Goal: Transaction & Acquisition: Purchase product/service

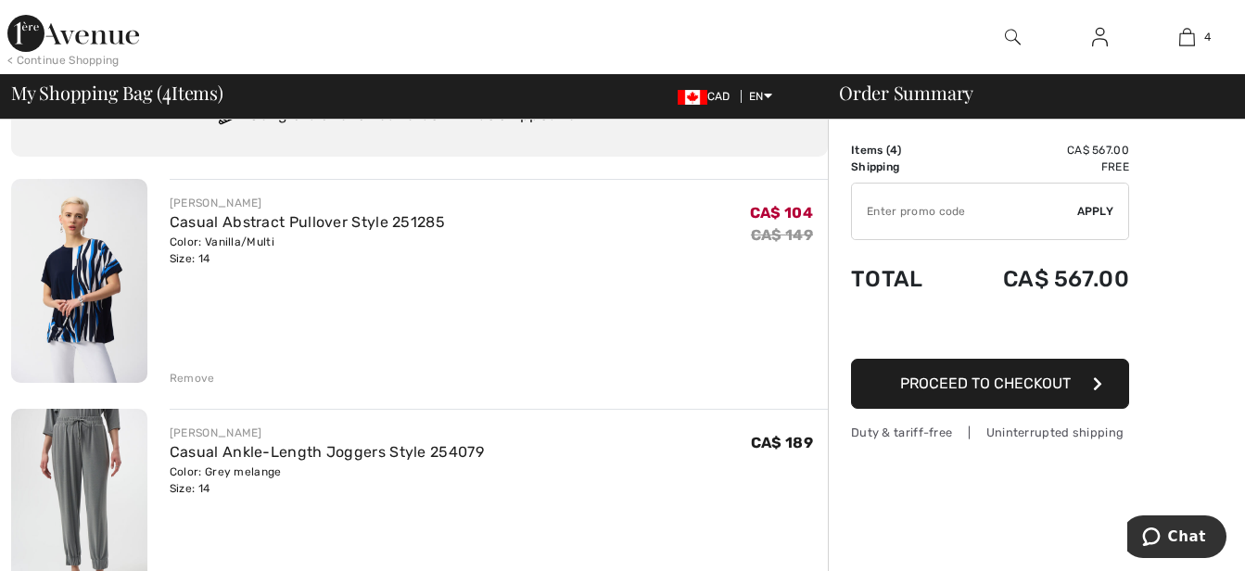
scroll to position [185, 0]
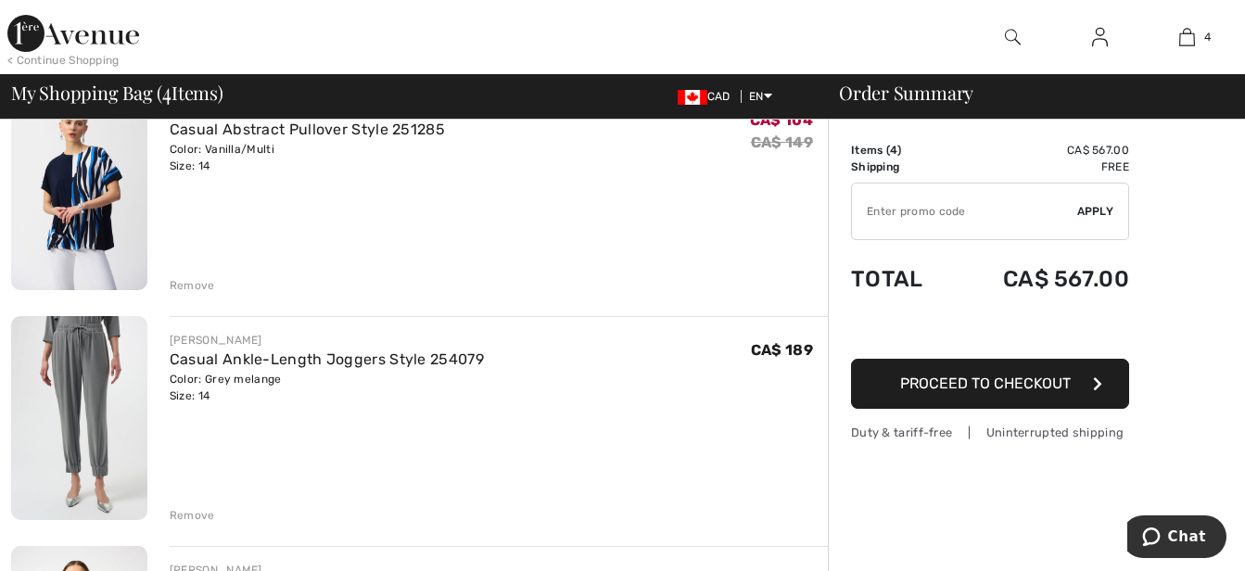
click at [208, 284] on div "Remove" at bounding box center [192, 285] width 45 height 17
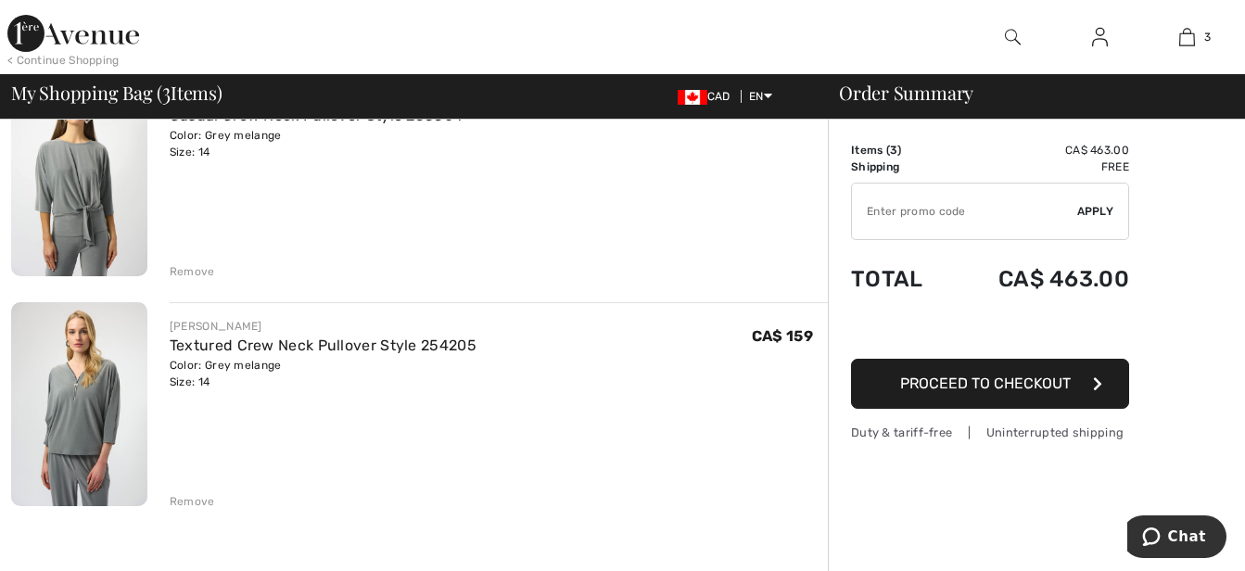
scroll to position [464, 0]
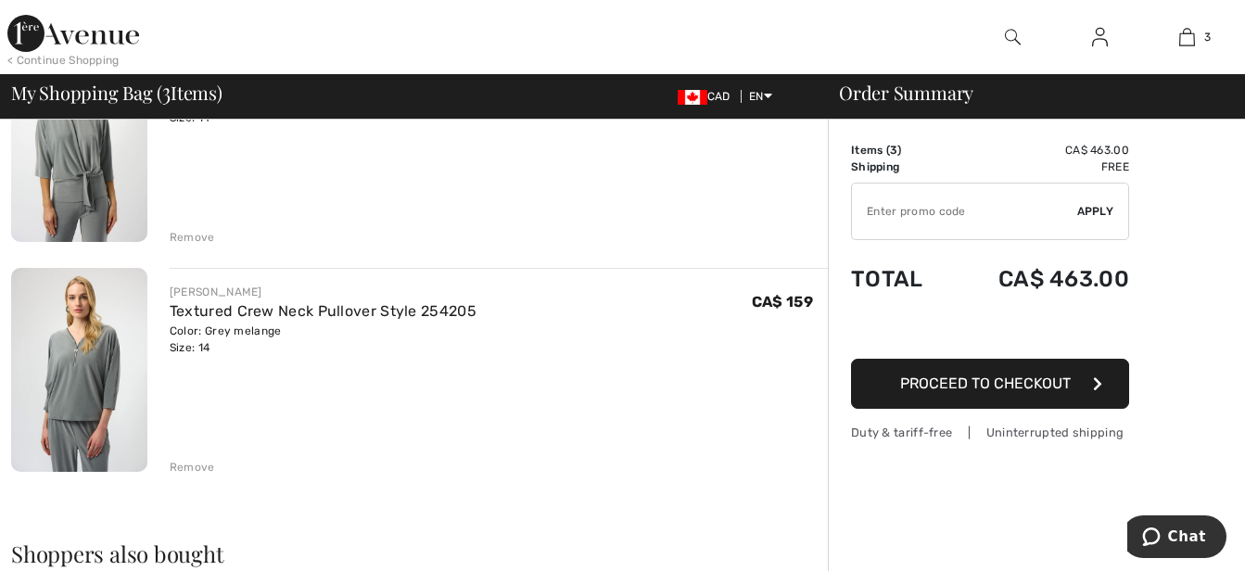
click at [187, 467] on div "Remove" at bounding box center [192, 467] width 45 height 17
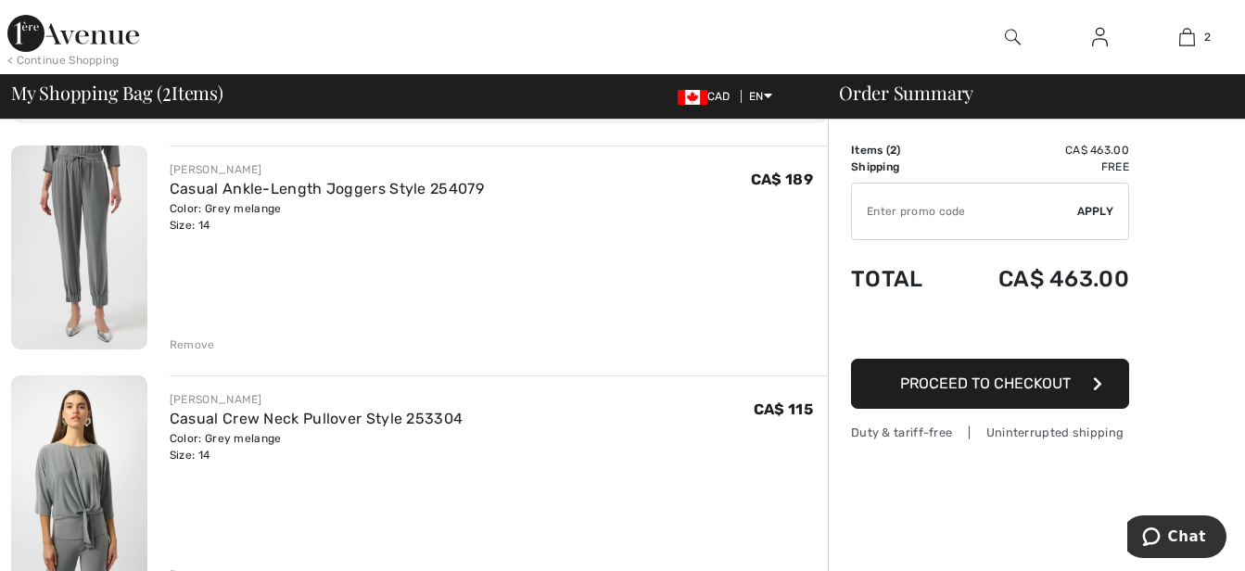
scroll to position [93, 0]
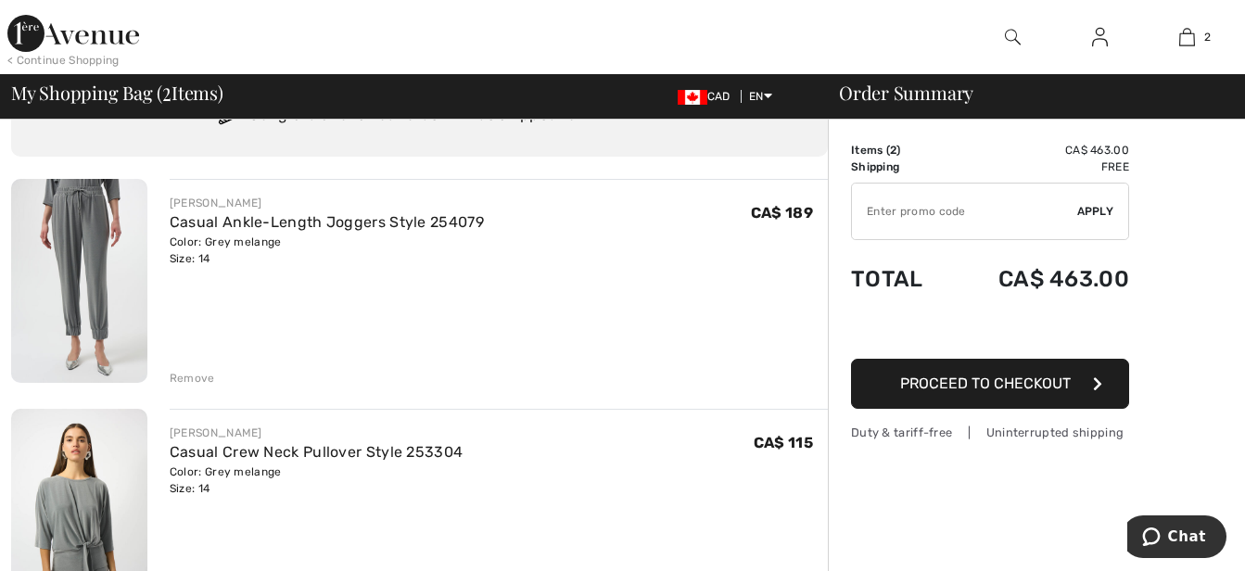
click at [1006, 378] on span "Proceed to Checkout" at bounding box center [985, 384] width 171 height 18
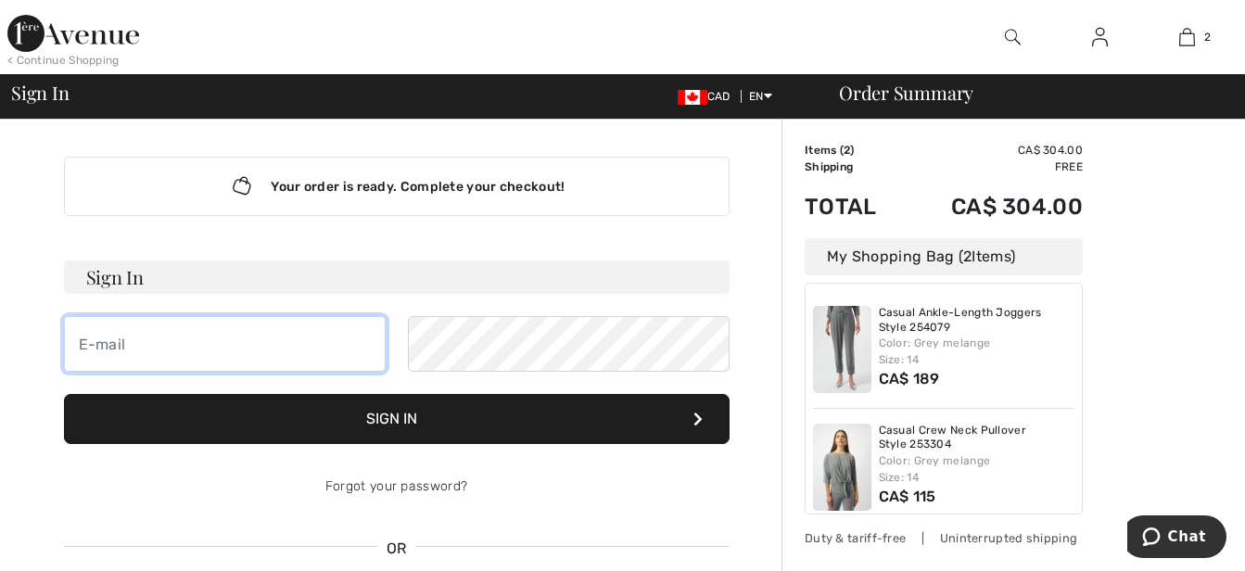
type input "[PERSON_NAME][EMAIL_ADDRESS][PERSON_NAME][DOMAIN_NAME]"
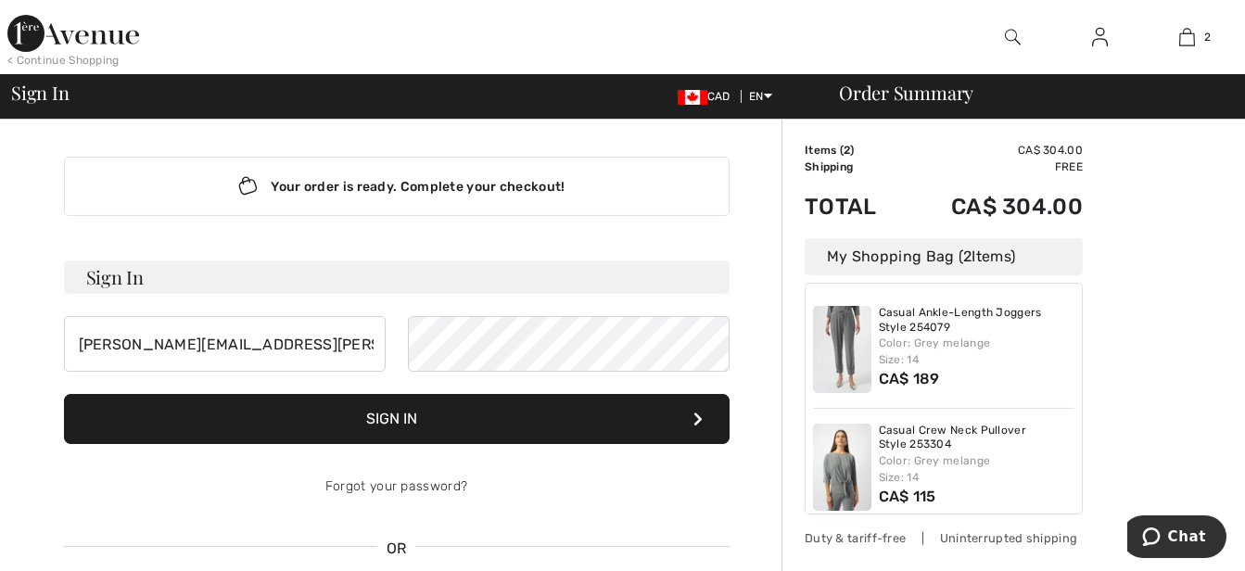
click at [411, 426] on button "Sign In" at bounding box center [397, 419] width 666 height 50
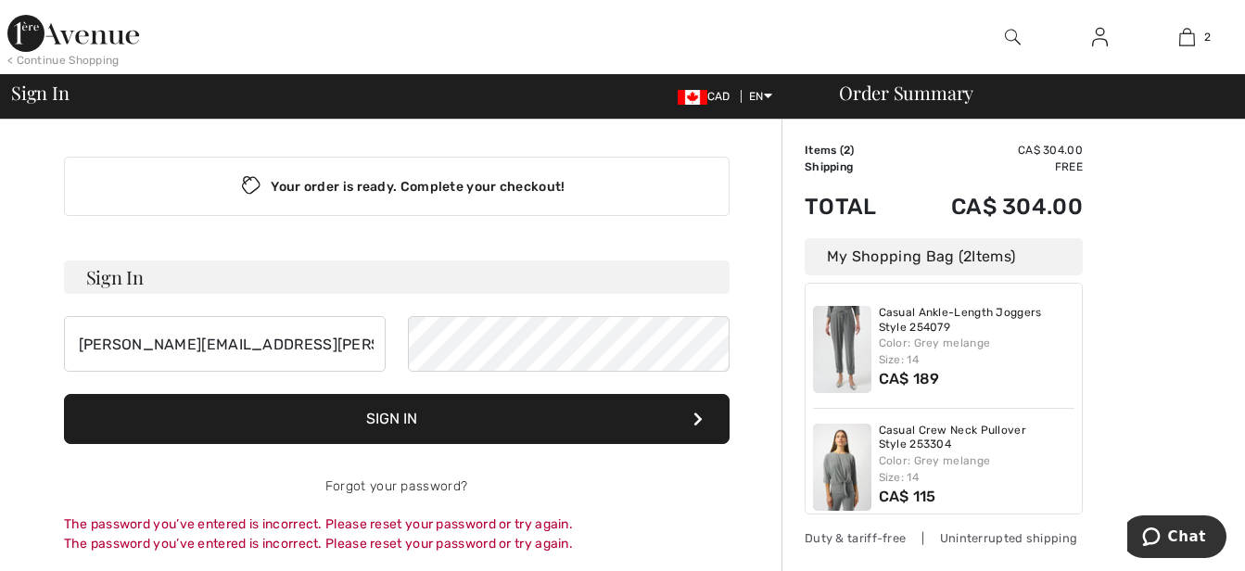
click at [418, 421] on button "Sign In" at bounding box center [397, 419] width 666 height 50
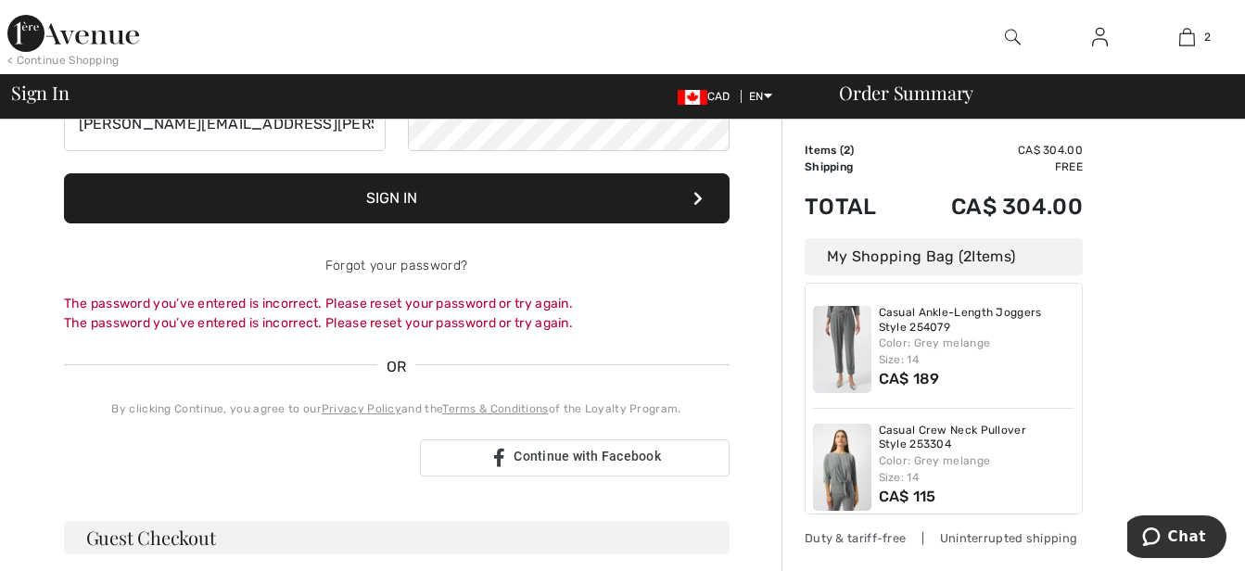
scroll to position [41, 0]
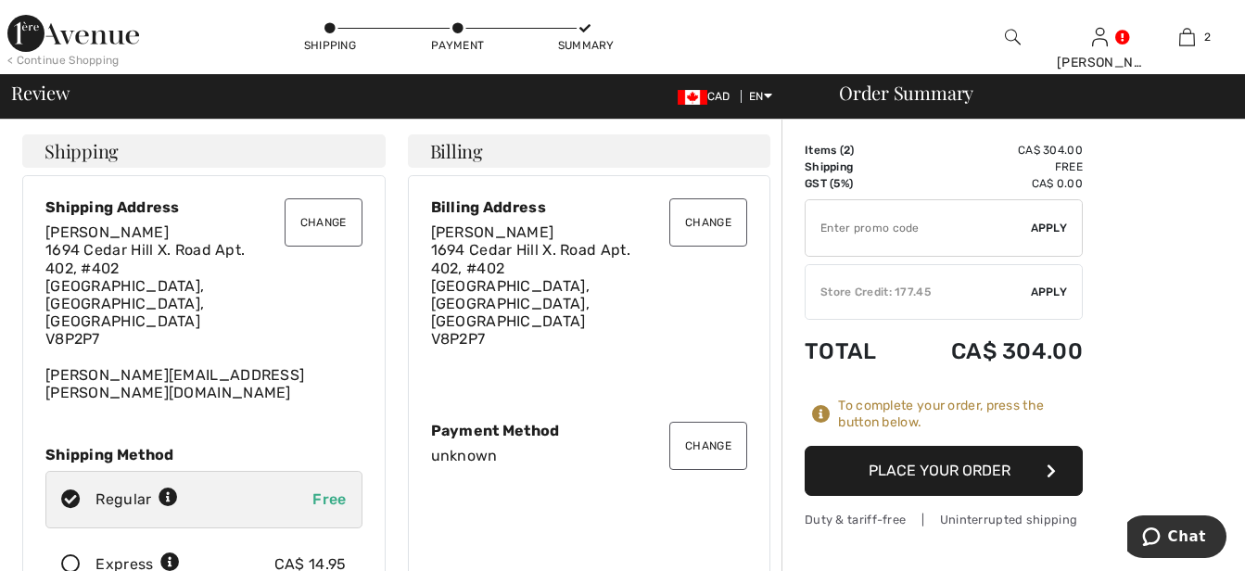
click at [319, 216] on button "Change" at bounding box center [324, 222] width 78 height 48
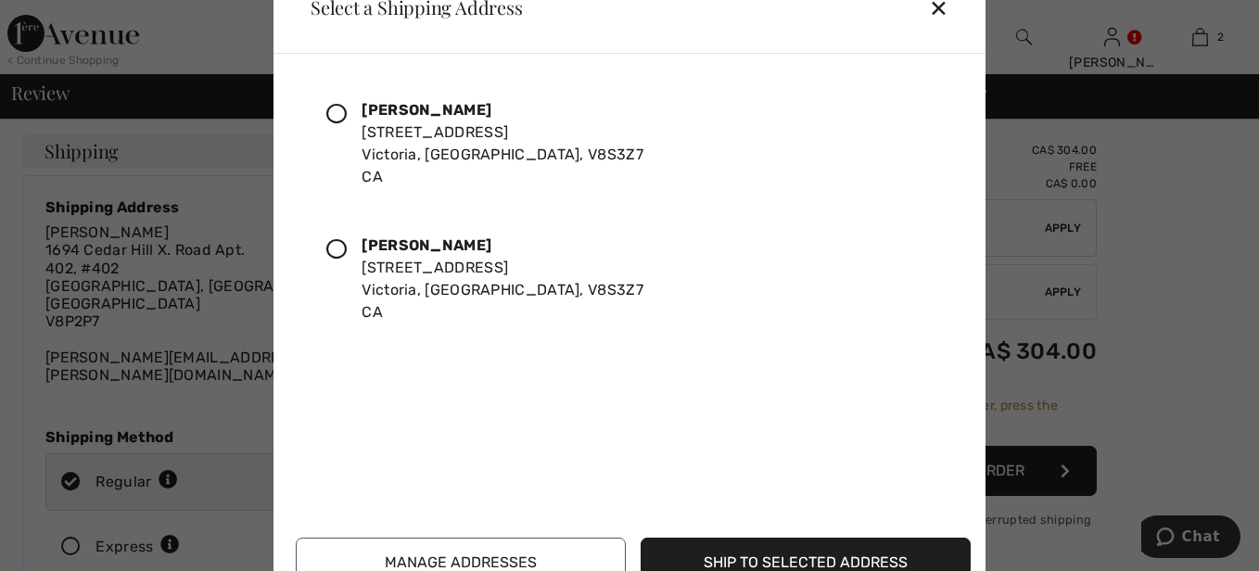
click at [337, 111] on icon at bounding box center [336, 114] width 20 height 20
click at [0, 0] on icon at bounding box center [0, 0] width 0 height 0
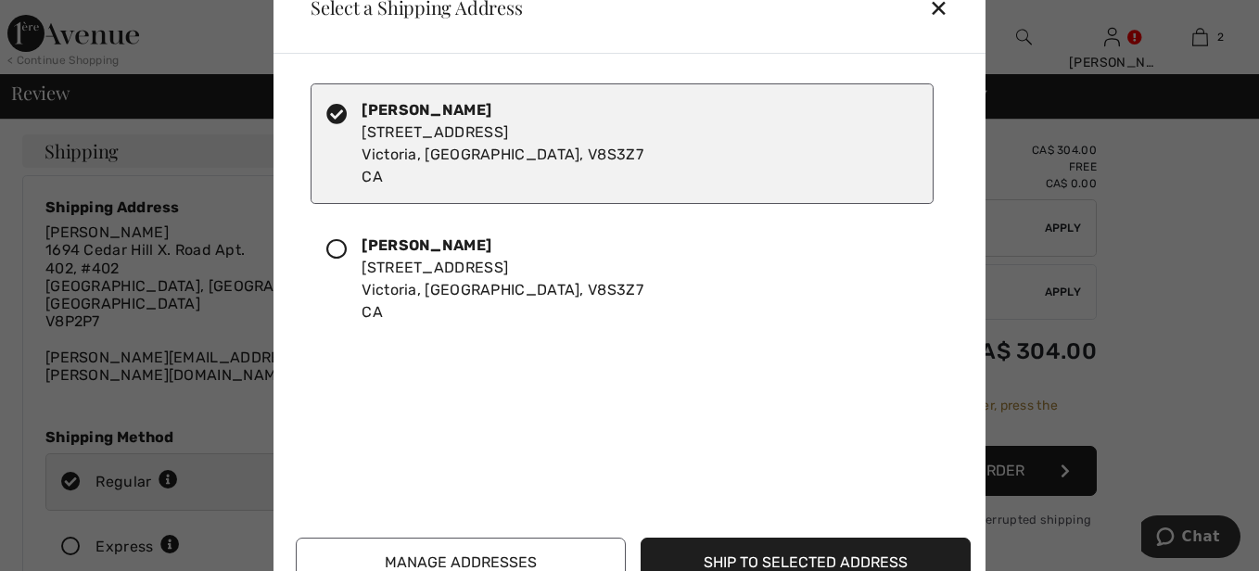
click at [723, 557] on button "Ship to Selected Address" at bounding box center [806, 563] width 330 height 50
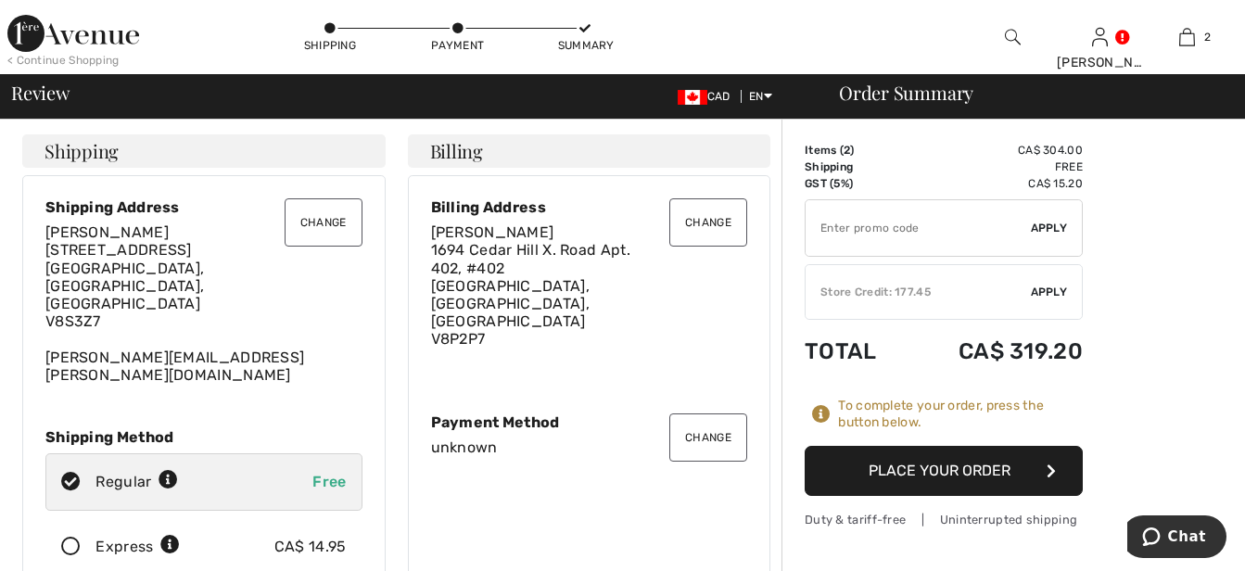
click at [705, 222] on button "Change" at bounding box center [708, 222] width 78 height 48
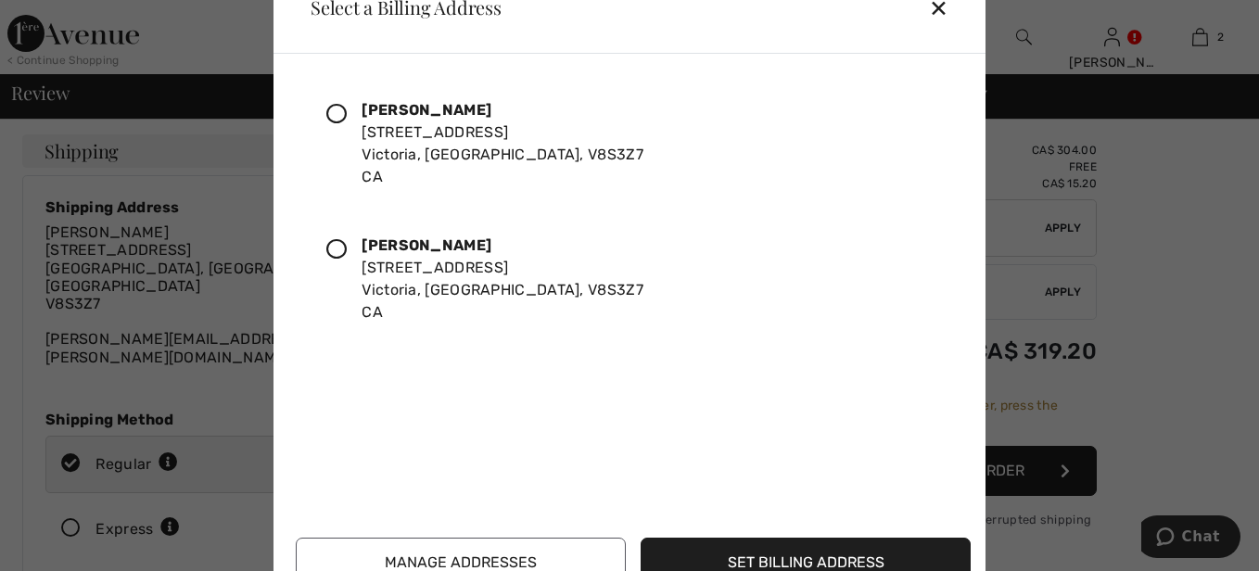
click at [334, 116] on icon at bounding box center [336, 114] width 20 height 20
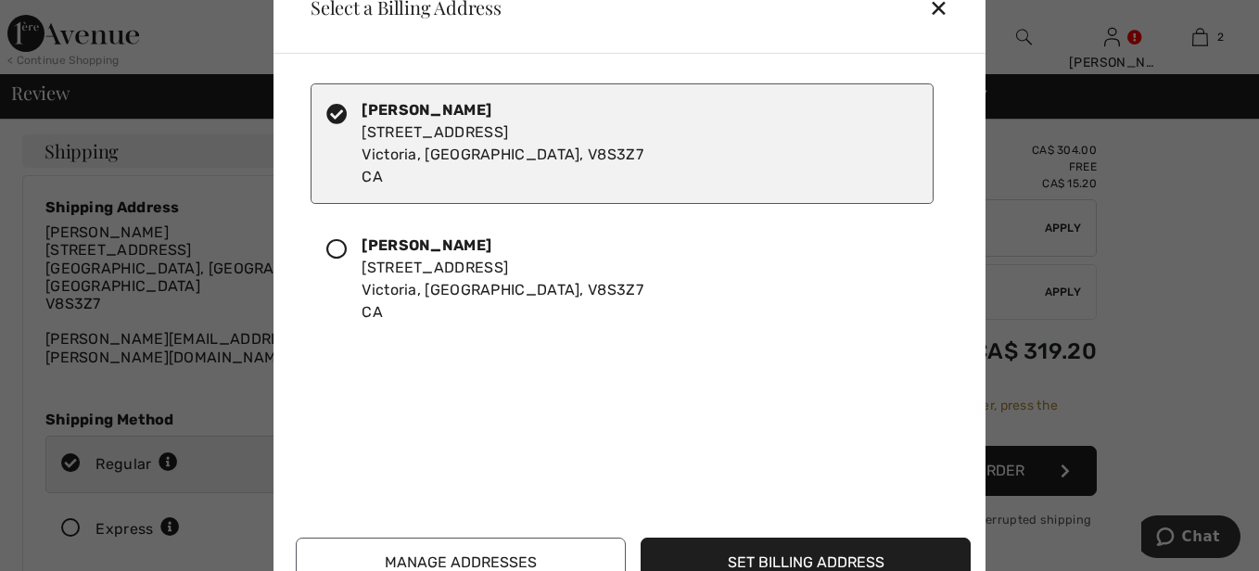
click at [702, 554] on button "Set Billing Address" at bounding box center [806, 563] width 330 height 50
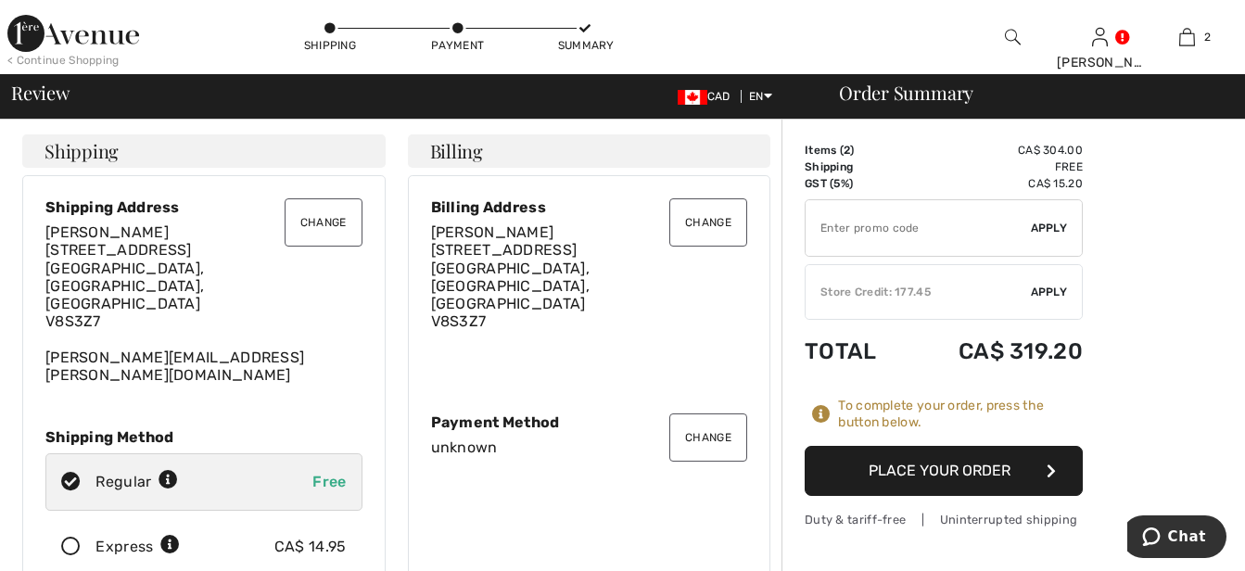
click at [694, 414] on button "Change" at bounding box center [708, 438] width 78 height 48
click at [695, 414] on button "Change" at bounding box center [708, 438] width 78 height 48
click at [694, 414] on button "Change" at bounding box center [708, 438] width 78 height 48
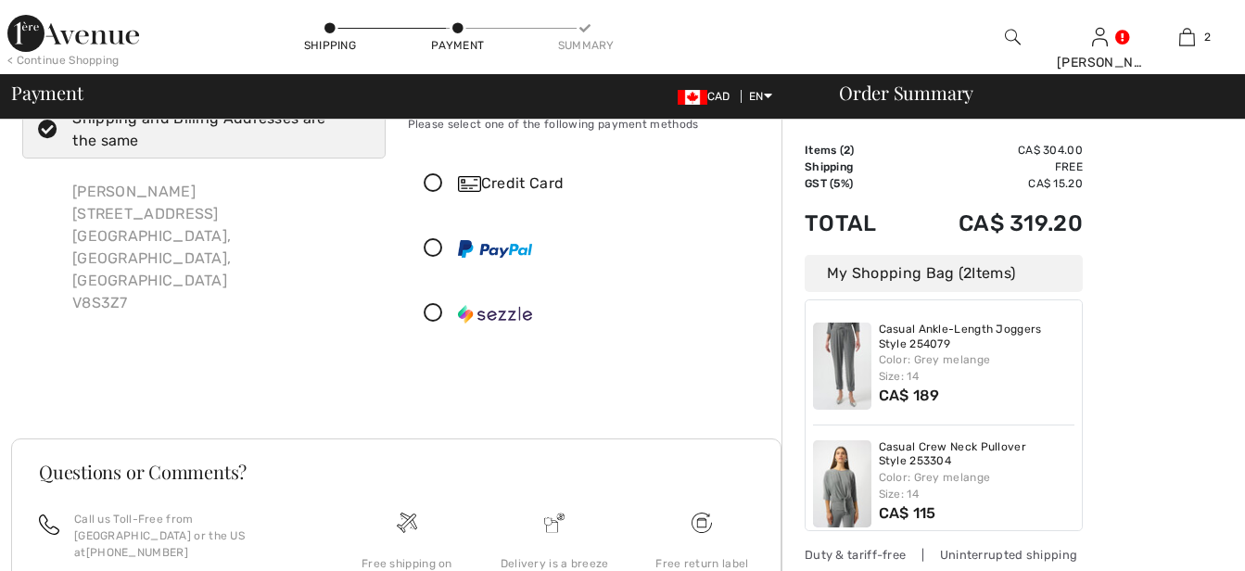
scroll to position [68, 0]
click at [434, 247] on icon at bounding box center [433, 248] width 49 height 19
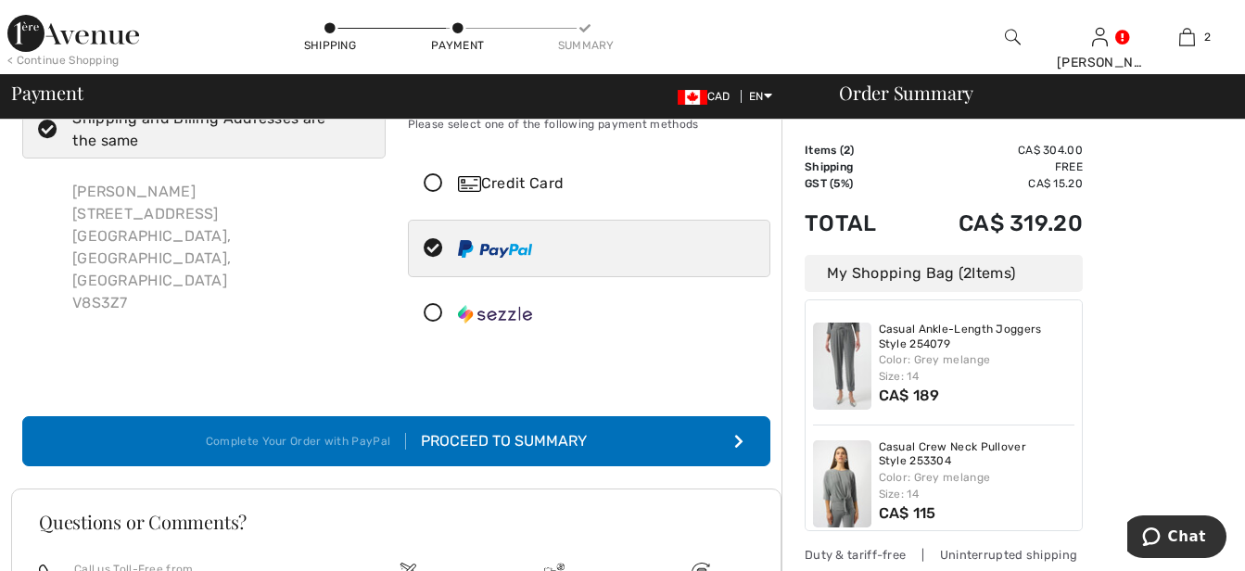
click at [495, 436] on div "Proceed to Summary" at bounding box center [496, 441] width 181 height 22
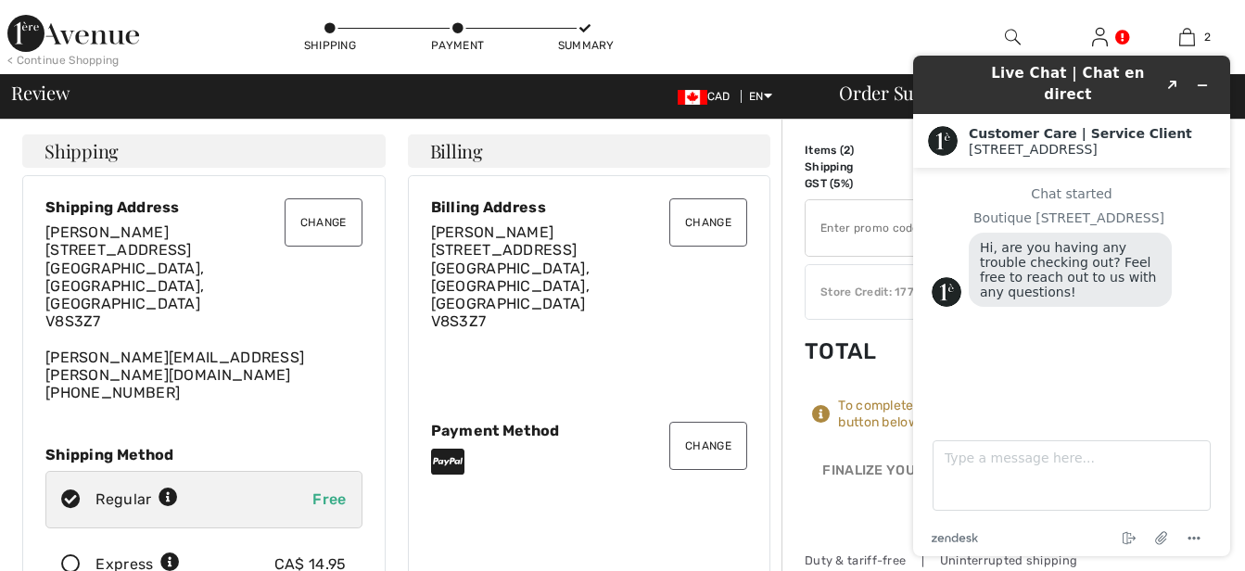
click at [637, 518] on div "Change Billing Address [PERSON_NAME] [STREET_ADDRESS] Change Payment Method" at bounding box center [589, 399] width 363 height 449
click at [962, 456] on textarea "Type a message here..." at bounding box center [1072, 475] width 278 height 70
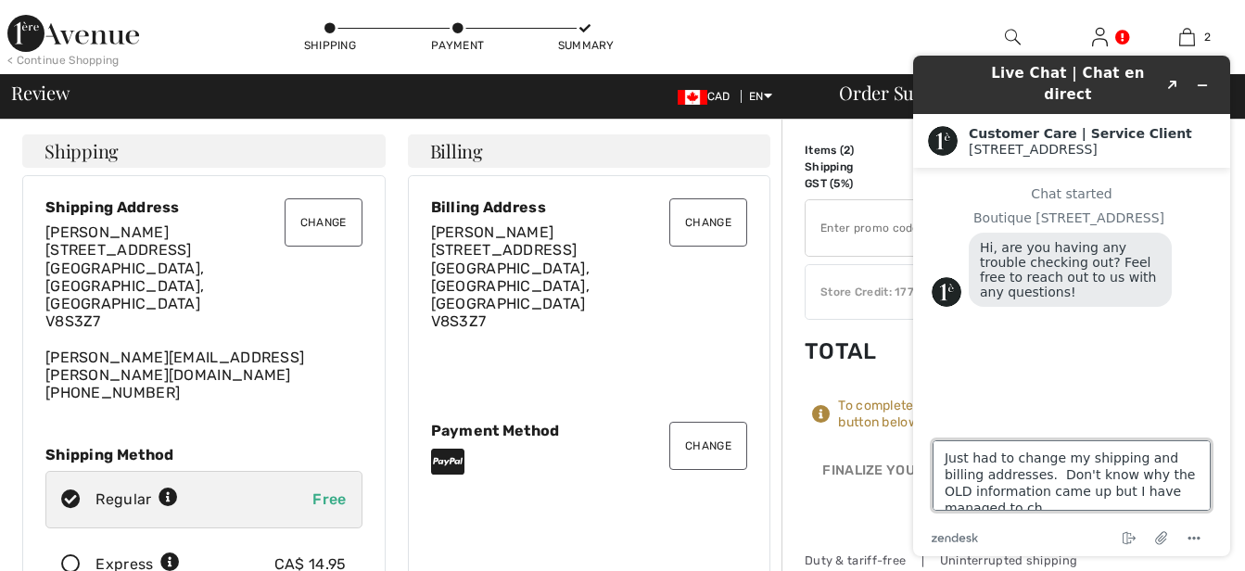
scroll to position [7, 0]
type textarea "Just had to change my shipping and billing addresses. Don't know why the OLD in…"
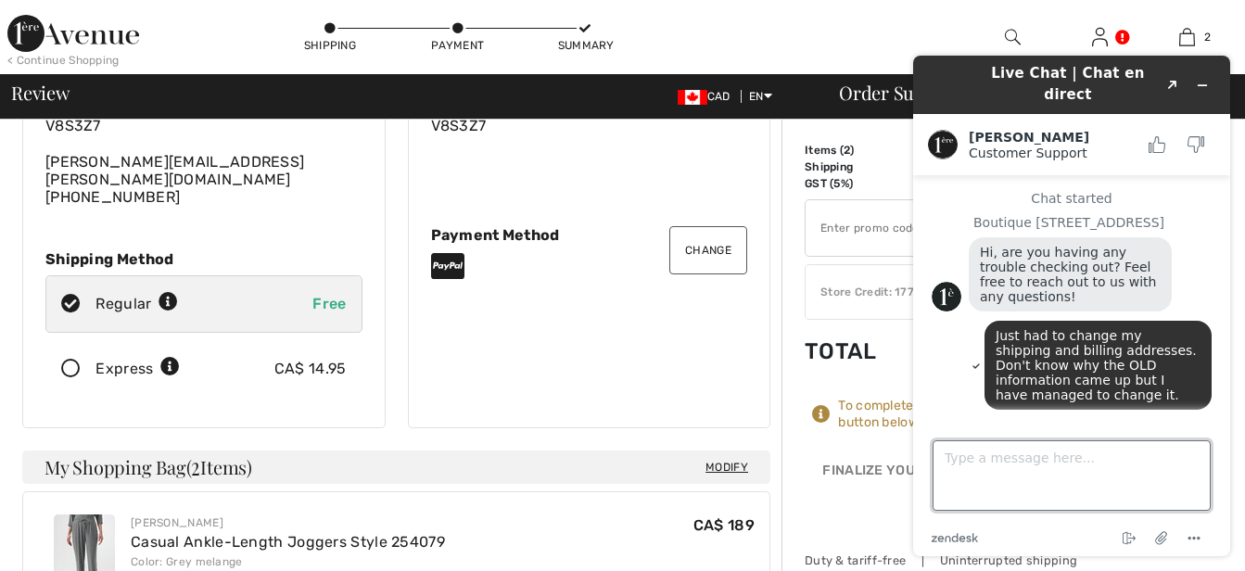
scroll to position [371, 0]
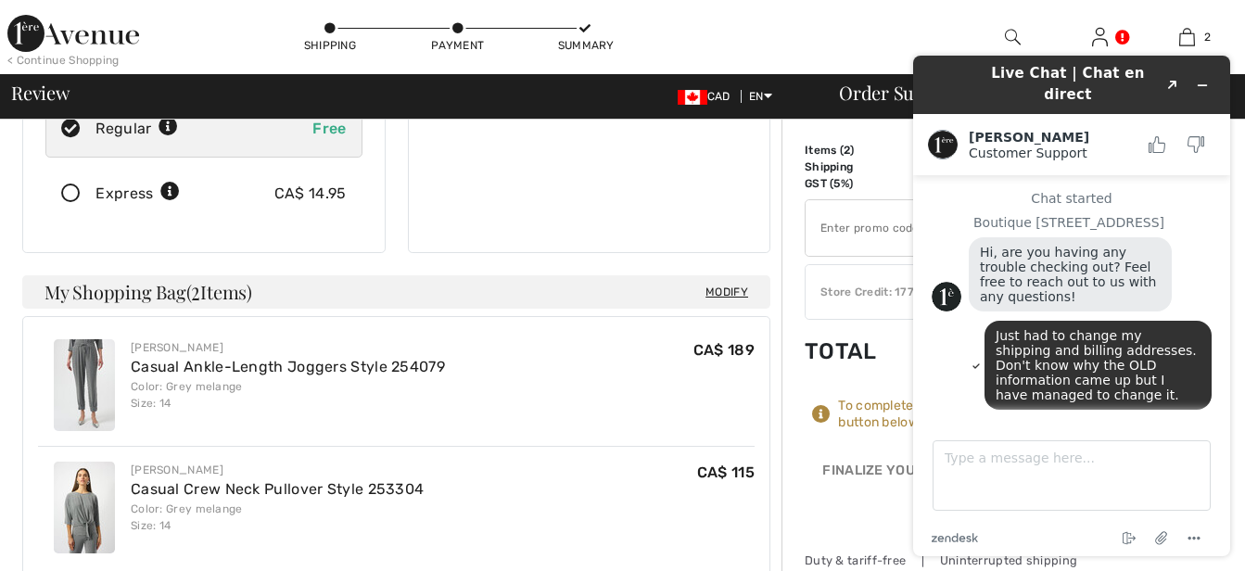
click at [577, 446] on div "[PERSON_NAME] Casual Crew Neck Pullover Style 253304 Color: Grey melange Size: …" at bounding box center [396, 507] width 717 height 122
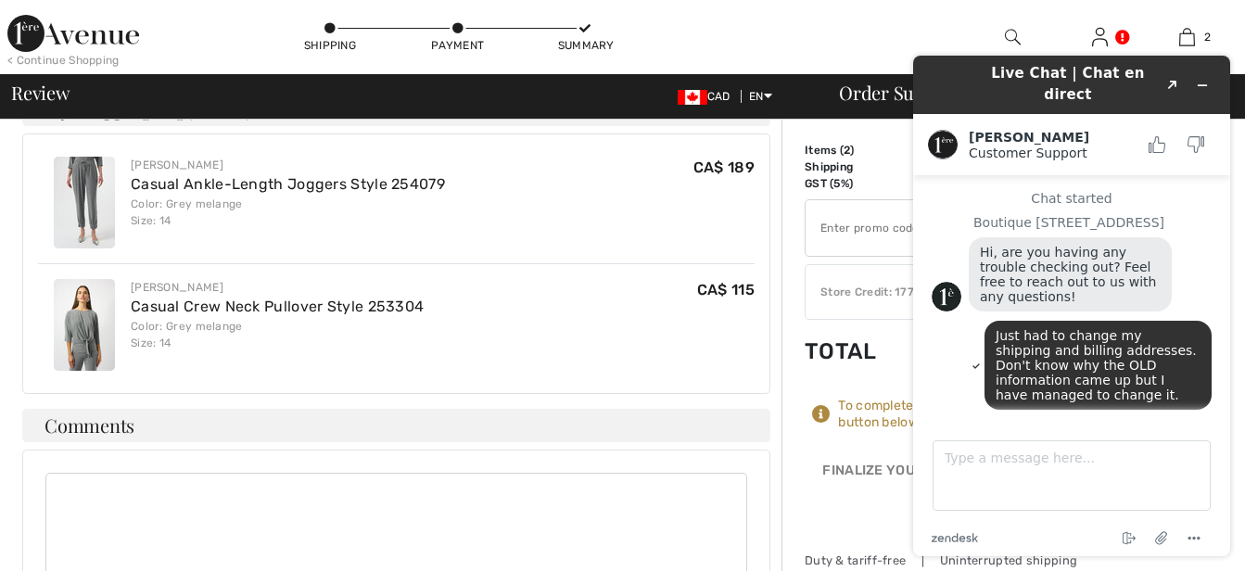
scroll to position [556, 0]
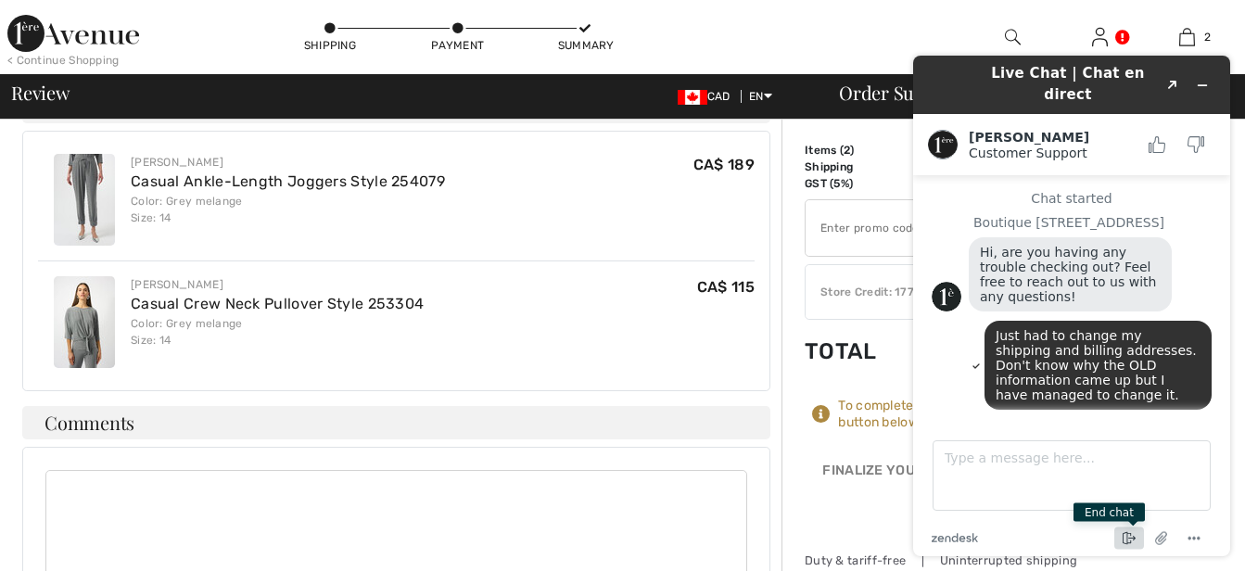
click at [1121, 537] on icon "End chat" at bounding box center [1129, 539] width 22 height 22
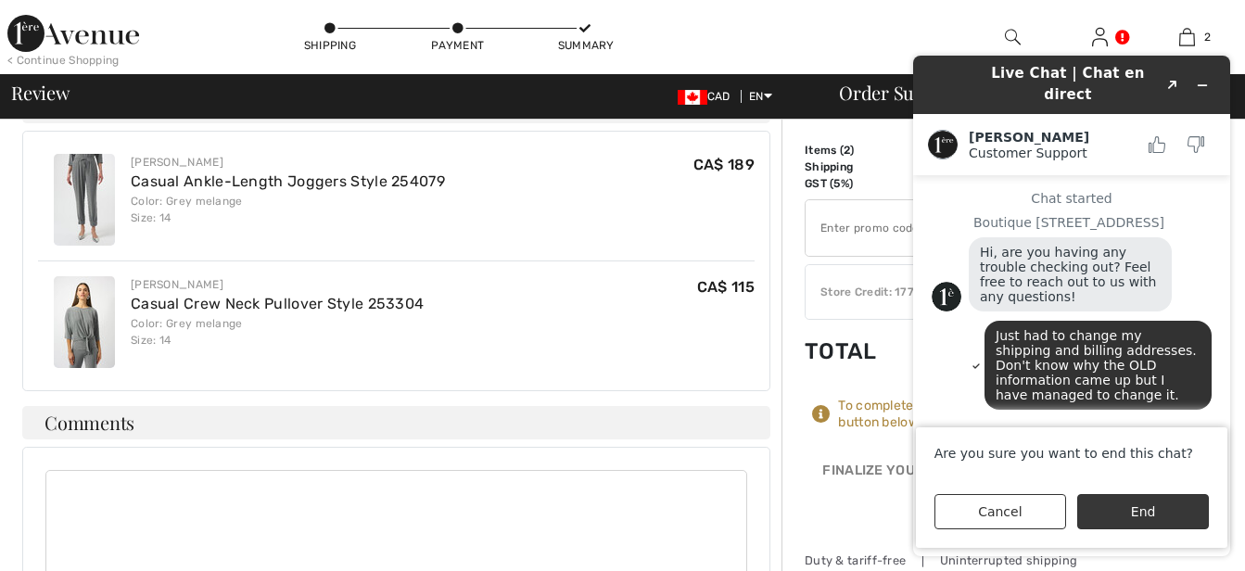
click at [1114, 506] on button "End" at bounding box center [1143, 511] width 132 height 35
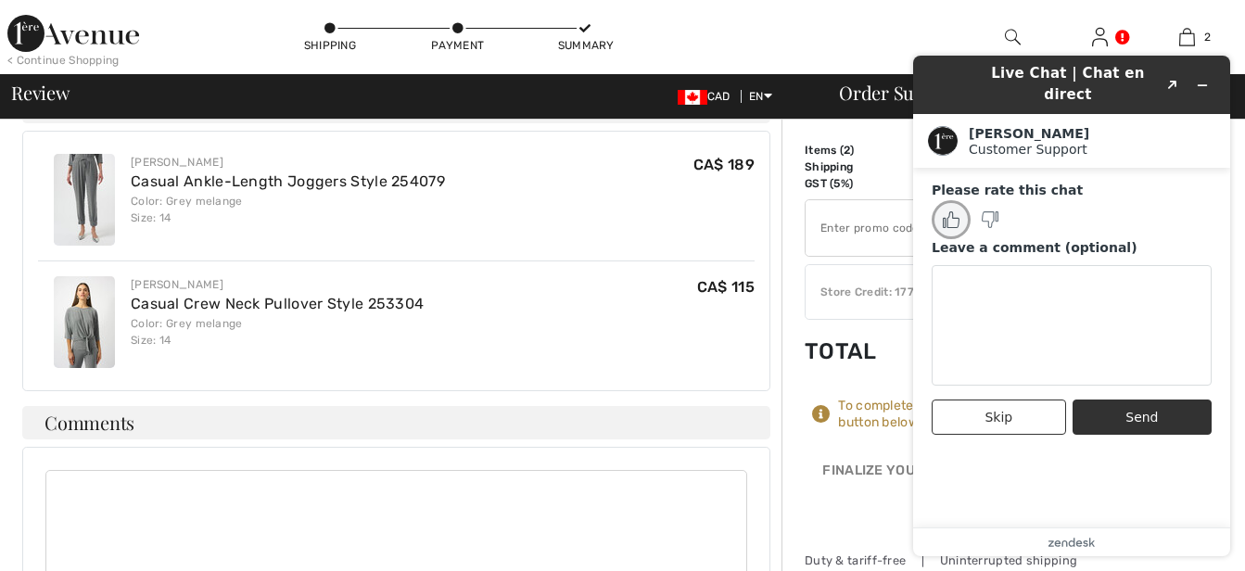
click at [952, 211] on icon "Rate this chat as good" at bounding box center [951, 219] width 17 height 17
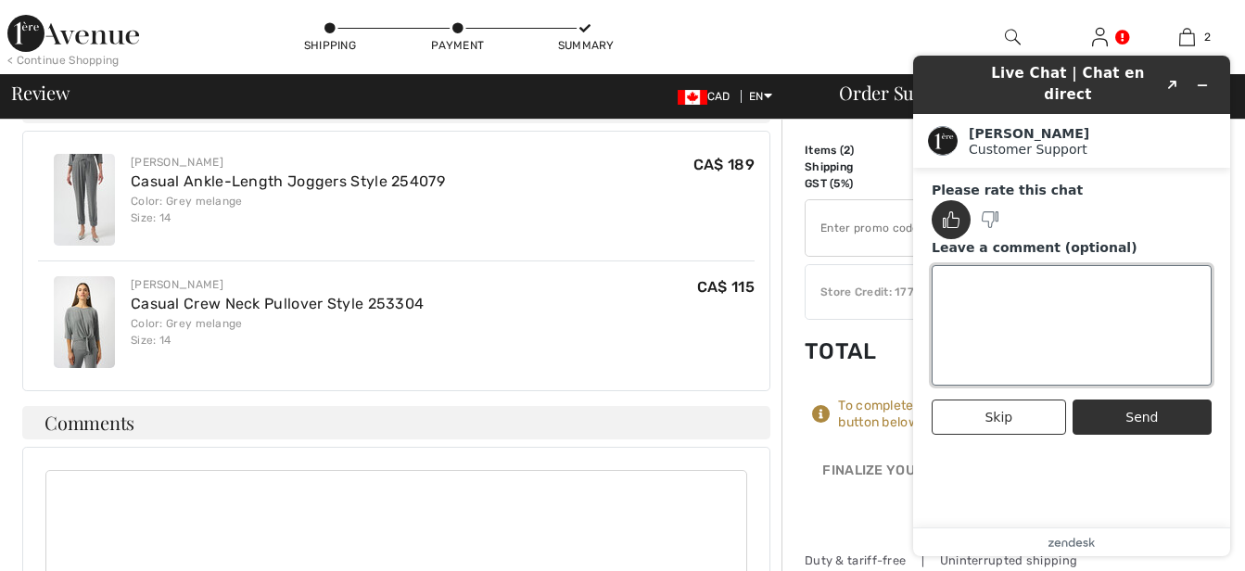
click at [962, 269] on textarea "Leave a comment (optional)" at bounding box center [1072, 325] width 280 height 121
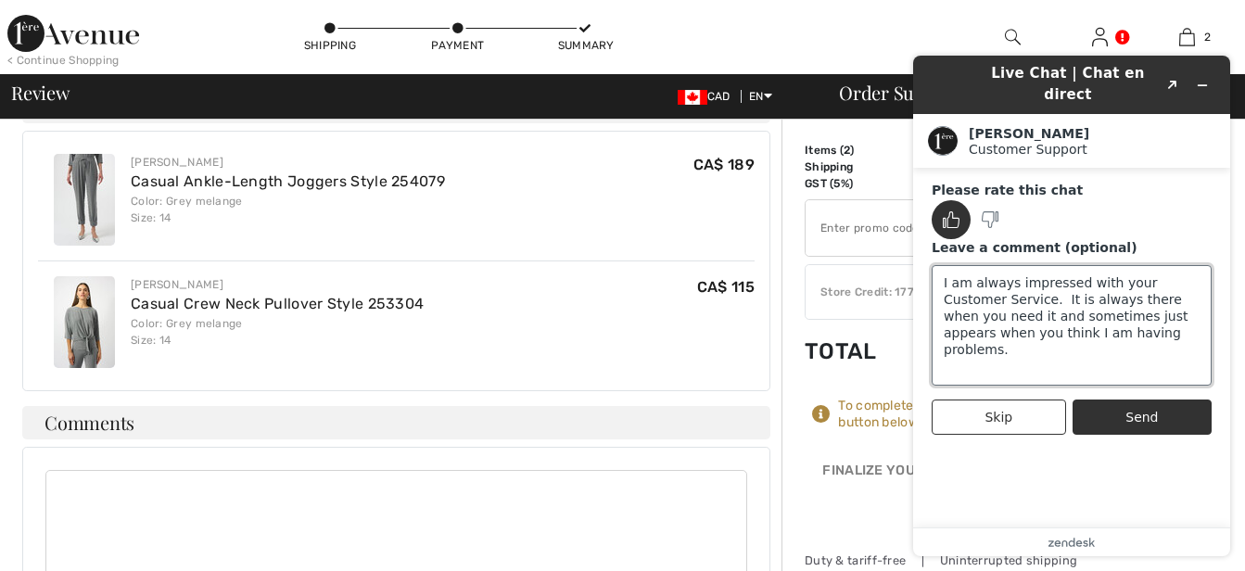
scroll to position [464, 0]
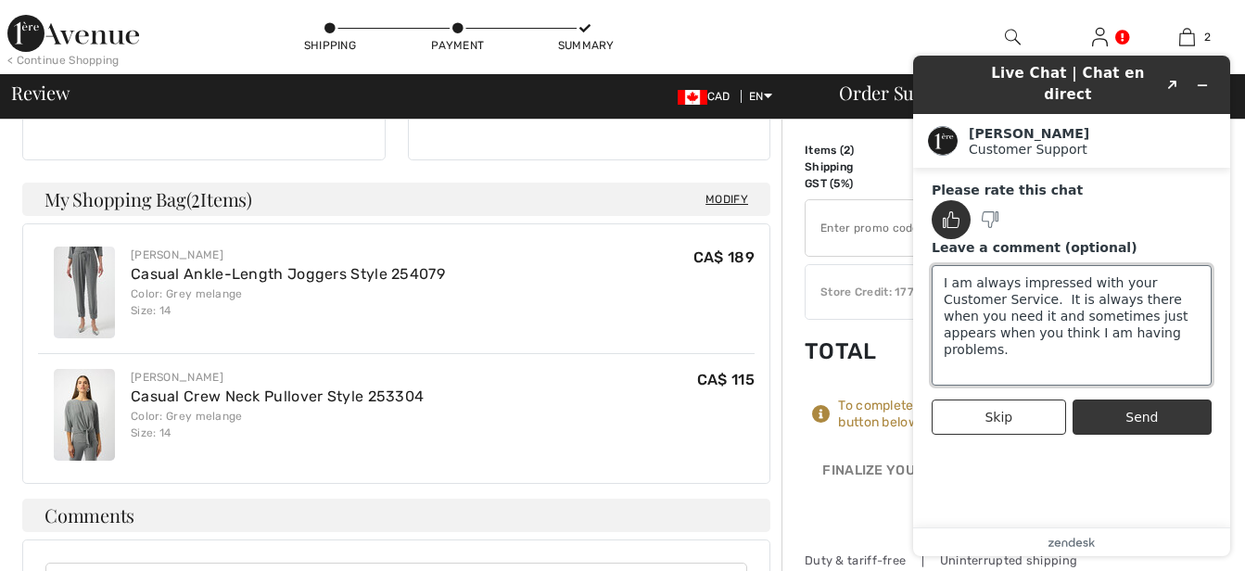
type textarea "I am always impressed with your Customer Service. It is always there when you n…"
click at [1137, 400] on button "Send" at bounding box center [1142, 417] width 139 height 35
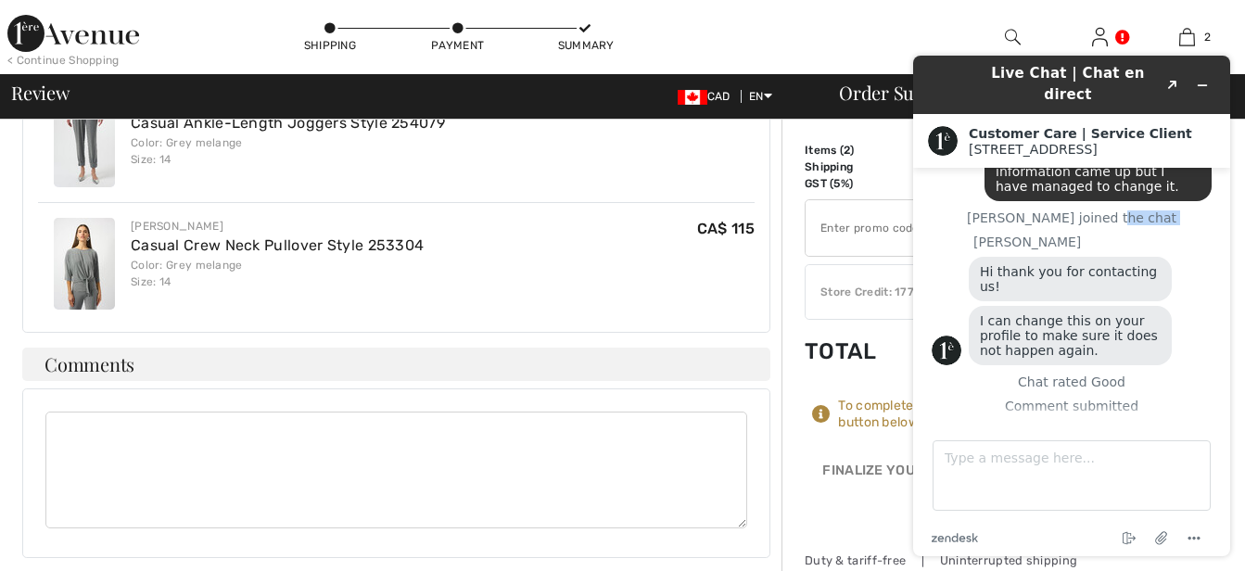
scroll to position [649, 0]
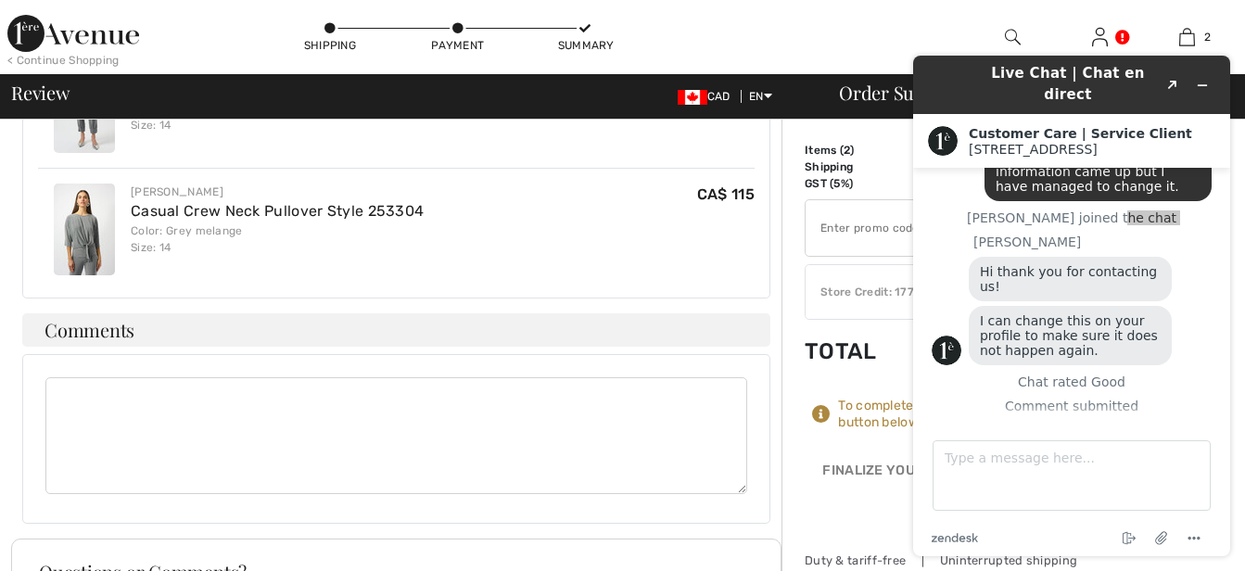
click at [616, 449] on div at bounding box center [396, 439] width 748 height 170
click at [1203, 79] on icon "Minimize widget" at bounding box center [1202, 85] width 13 height 13
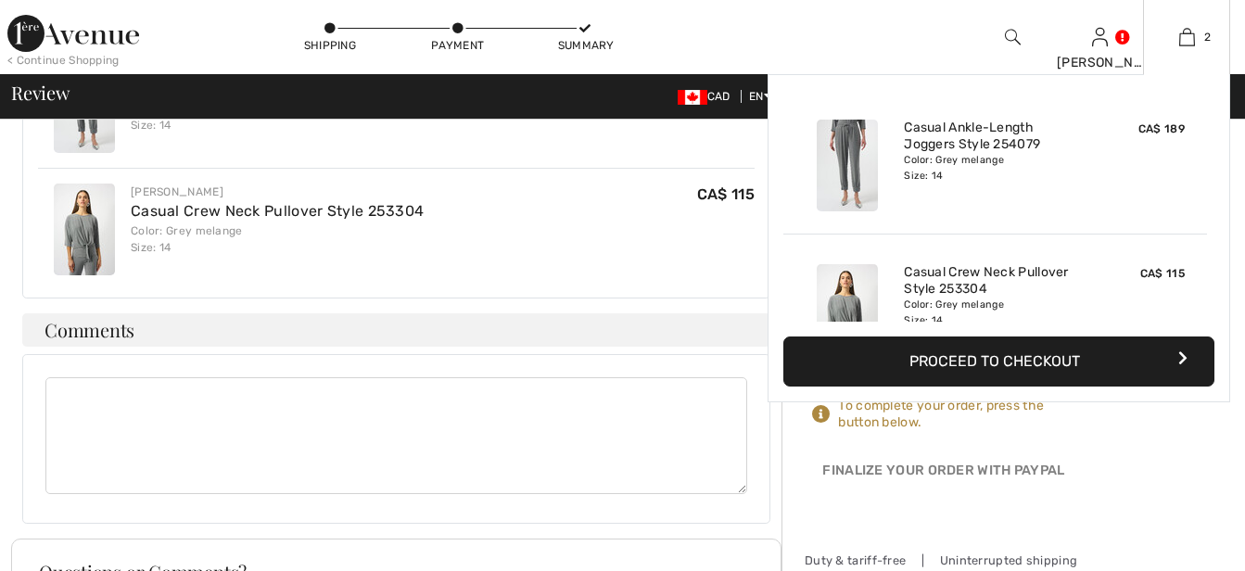
click at [1203, 72] on div "2 Added to Bag [PERSON_NAME] Casual Ankle-length Joggers Style 254079 CA$ 189 C…" at bounding box center [1186, 37] width 87 height 74
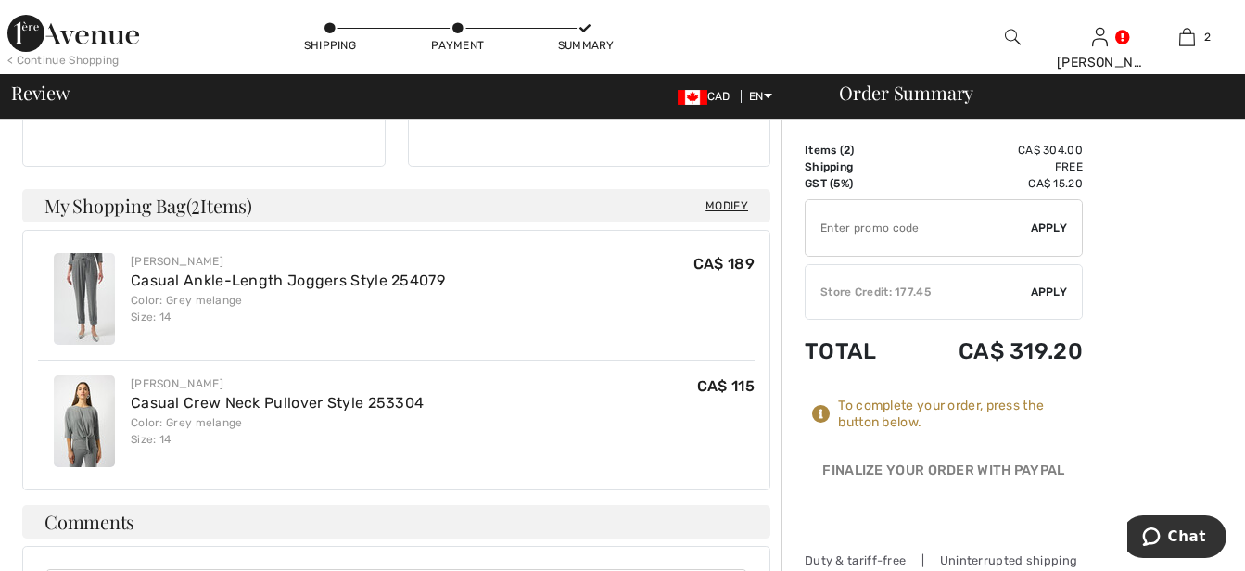
scroll to position [464, 0]
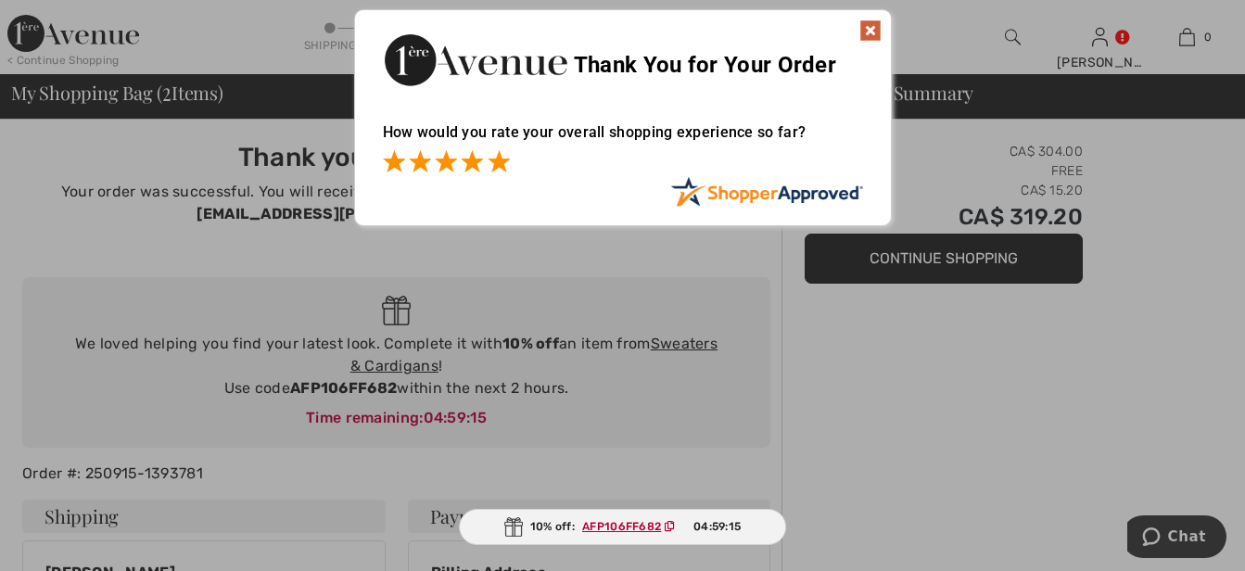
click at [496, 168] on span at bounding box center [499, 161] width 22 height 22
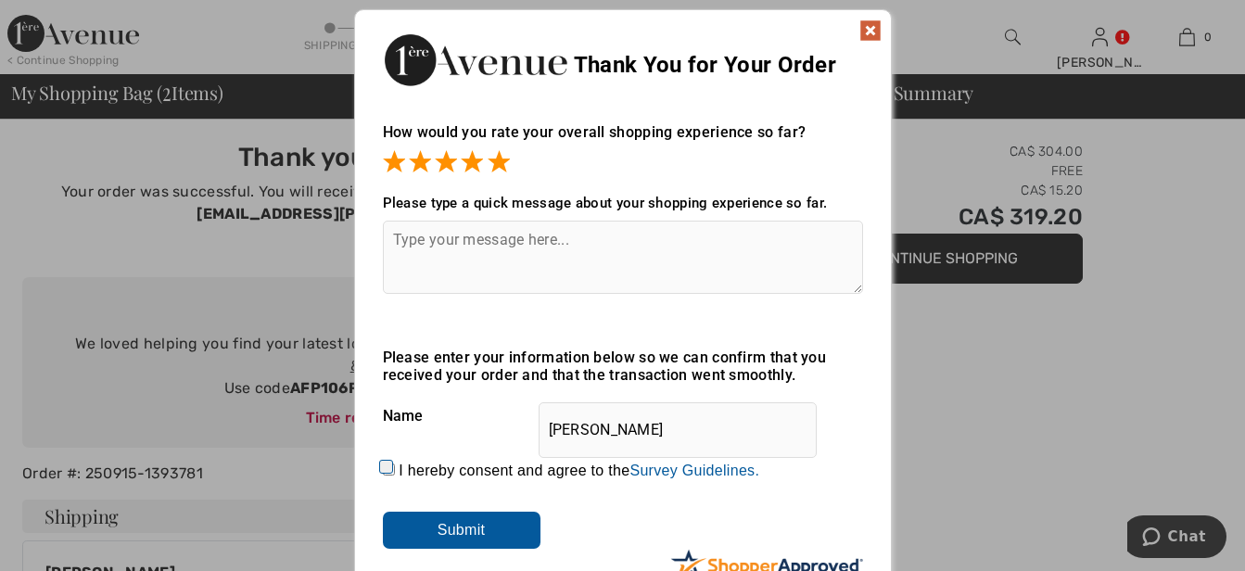
click at [392, 235] on textarea at bounding box center [623, 257] width 480 height 73
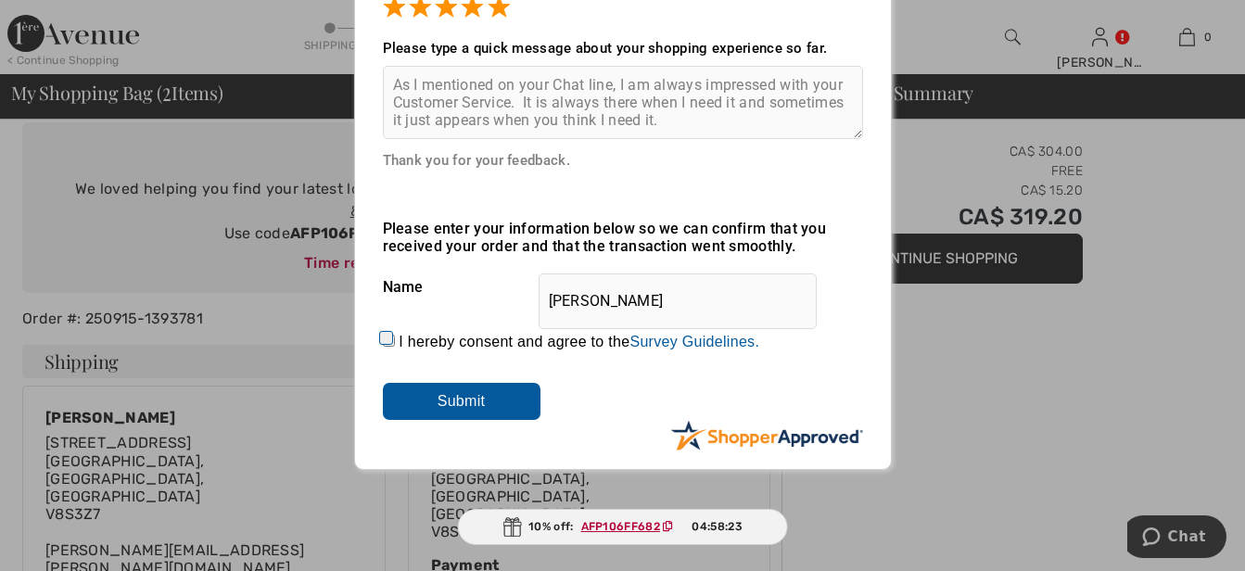
scroll to position [185, 0]
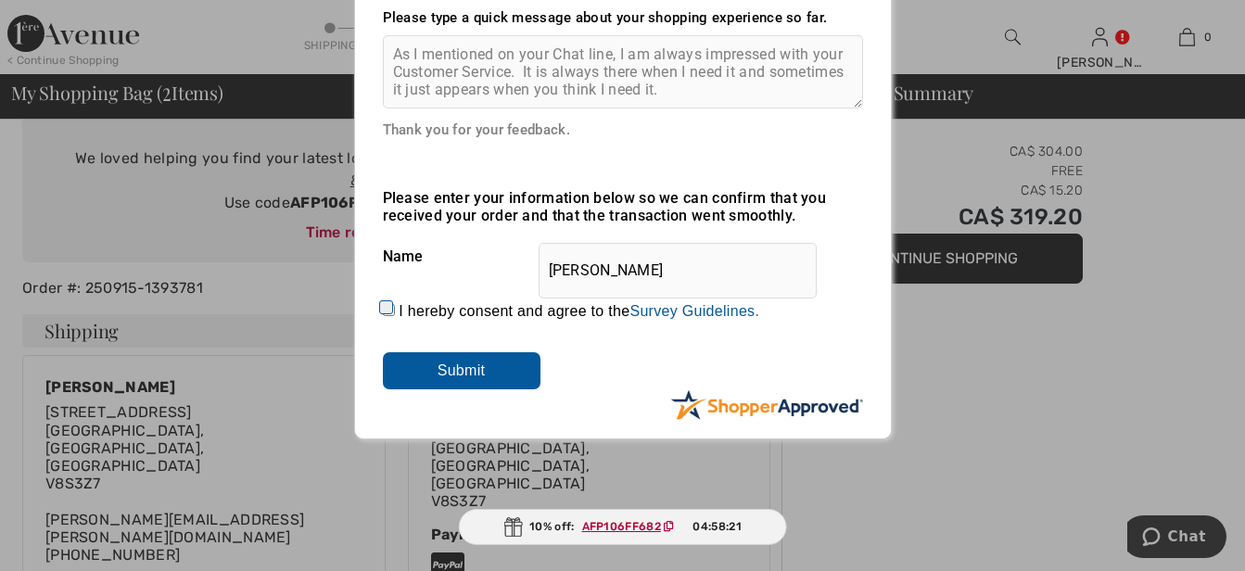
type textarea "As I mentioned on your Chat line, I am always impressed with your Customer Serv…"
click at [384, 306] on input "I hereby consent and agree to the By submitting a review, you grant permission …" at bounding box center [389, 310] width 12 height 12
checkbox input "true"
click at [464, 375] on input "Submit" at bounding box center [462, 370] width 158 height 37
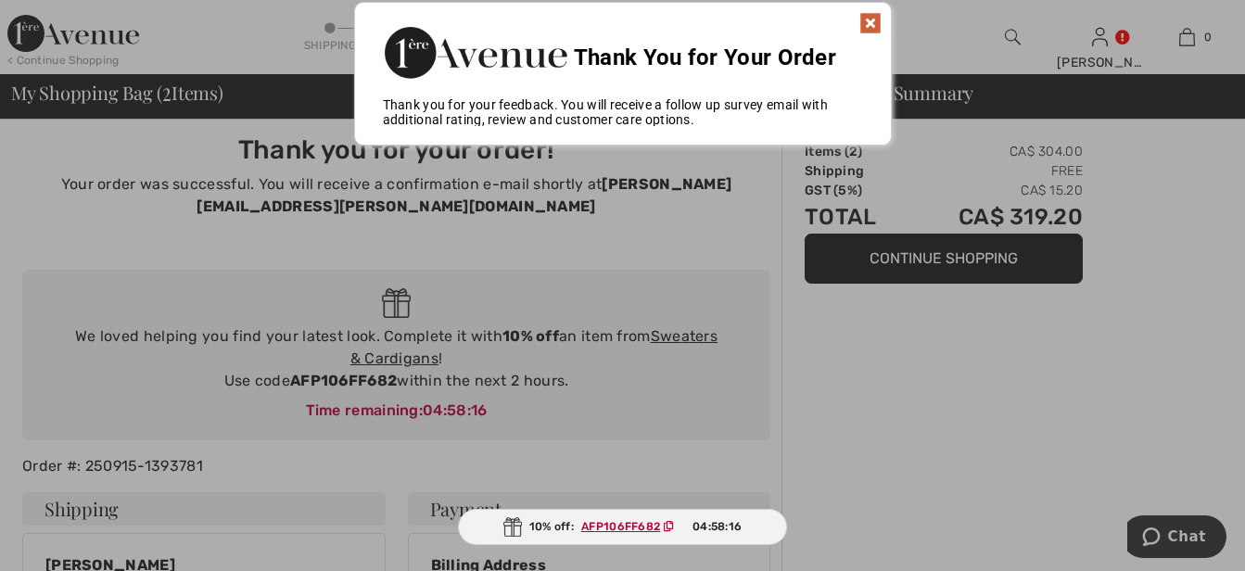
scroll to position [0, 0]
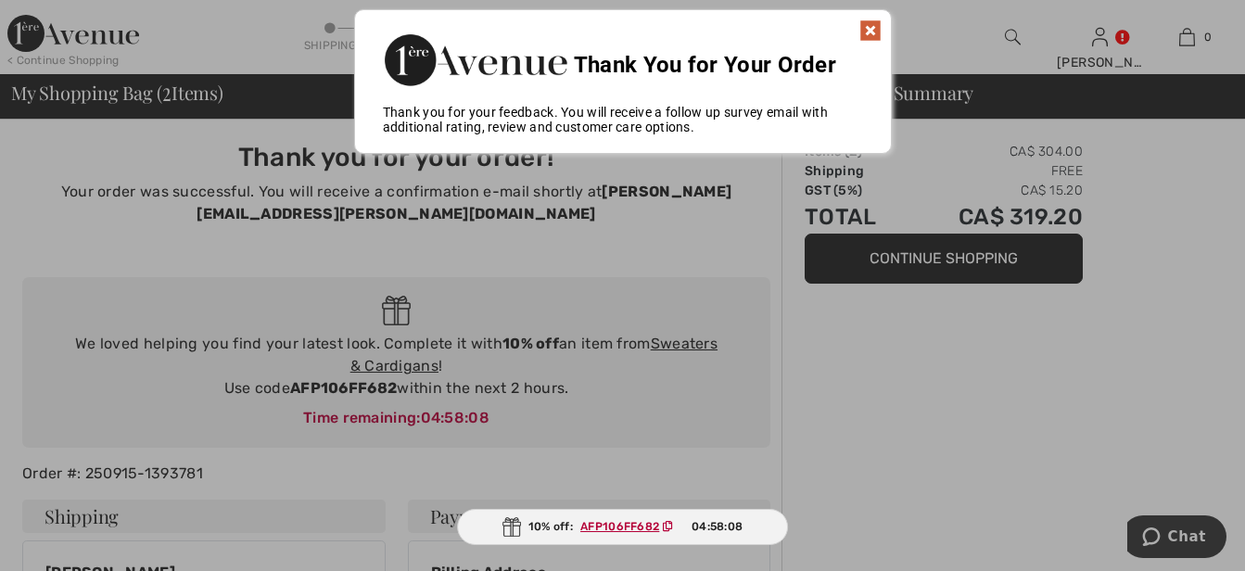
click at [610, 529] on ins "AFP106FF682" at bounding box center [619, 526] width 79 height 13
click at [609, 522] on ins "AFP106FF682" at bounding box center [619, 526] width 79 height 13
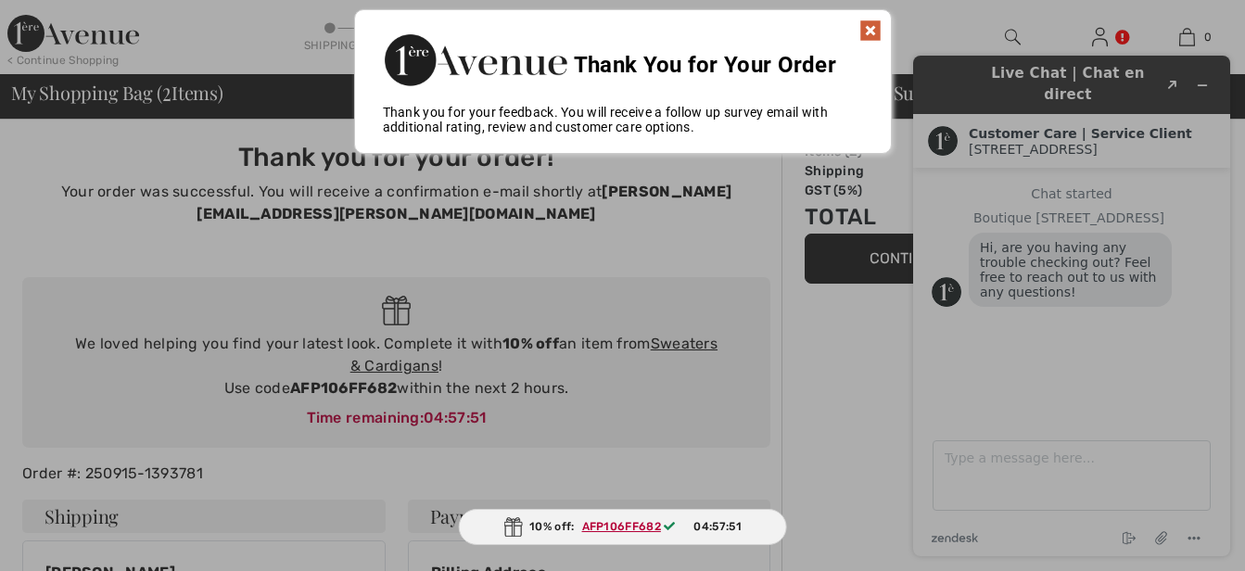
click at [1128, 536] on div at bounding box center [622, 285] width 1245 height 571
click at [1128, 535] on div at bounding box center [622, 285] width 1245 height 571
click at [868, 31] on img at bounding box center [870, 30] width 22 height 22
